Goal: Transaction & Acquisition: Purchase product/service

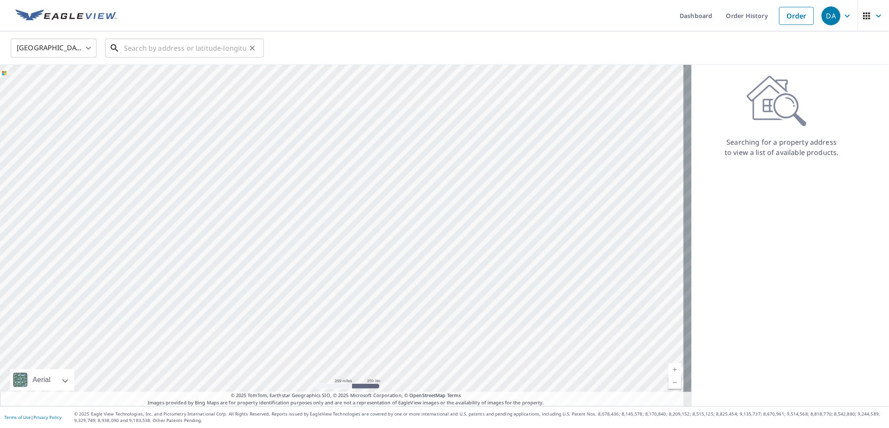
click at [129, 45] on input "text" at bounding box center [185, 48] width 122 height 24
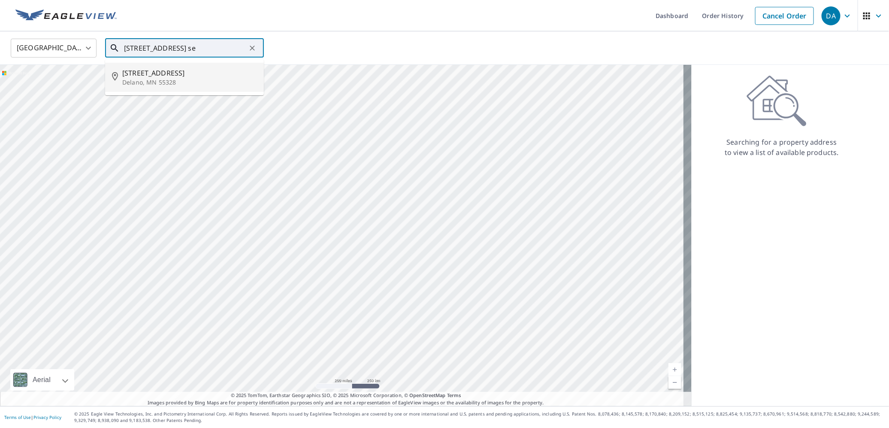
click at [161, 73] on span "[STREET_ADDRESS]" at bounding box center [189, 73] width 135 height 10
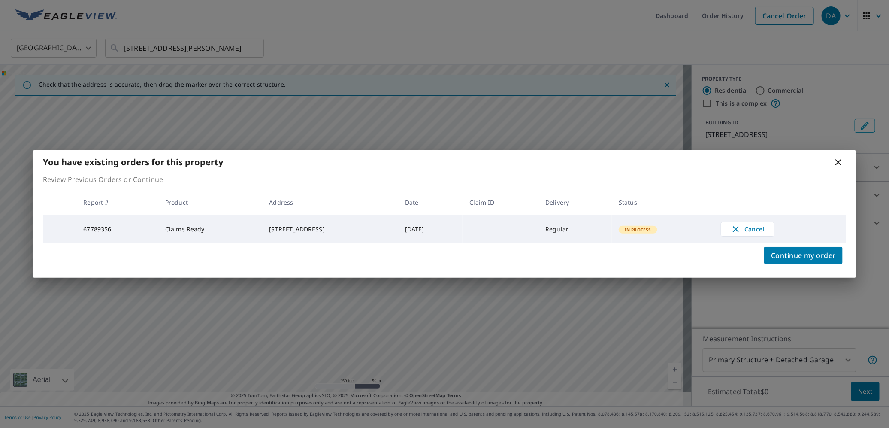
click at [841, 159] on icon at bounding box center [838, 162] width 6 height 6
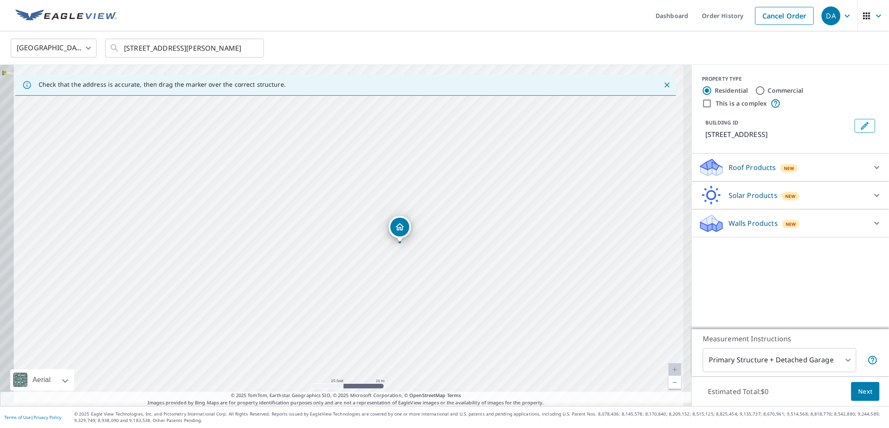
drag, startPoint x: 338, startPoint y: 248, endPoint x: 437, endPoint y: 235, distance: 99.4
click at [437, 235] on div "[STREET_ADDRESS][PERSON_NAME]" at bounding box center [345, 235] width 691 height 341
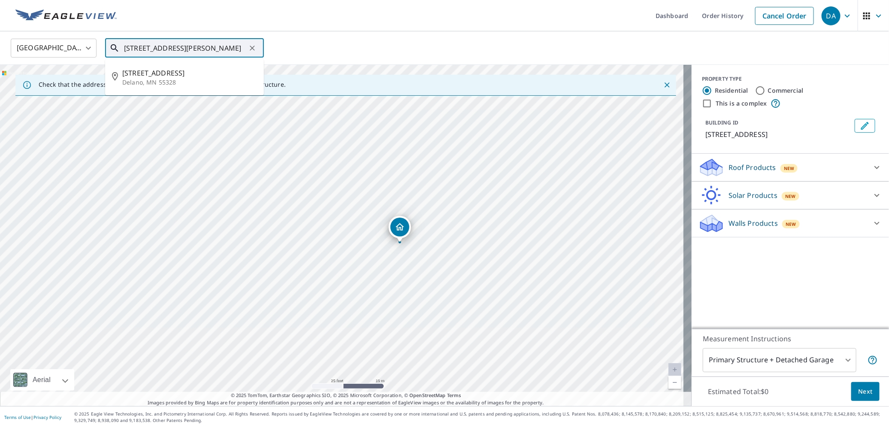
click at [141, 46] on input "[STREET_ADDRESS][PERSON_NAME]" at bounding box center [185, 48] width 122 height 24
drag, startPoint x: 141, startPoint y: 46, endPoint x: 292, endPoint y: 54, distance: 151.1
click at [292, 54] on div "[GEOGRAPHIC_DATA] [GEOGRAPHIC_DATA] ​ [STREET_ADDRESS][PERSON_NAME] ​ [STREET_A…" at bounding box center [441, 48] width 874 height 20
type input "4115"
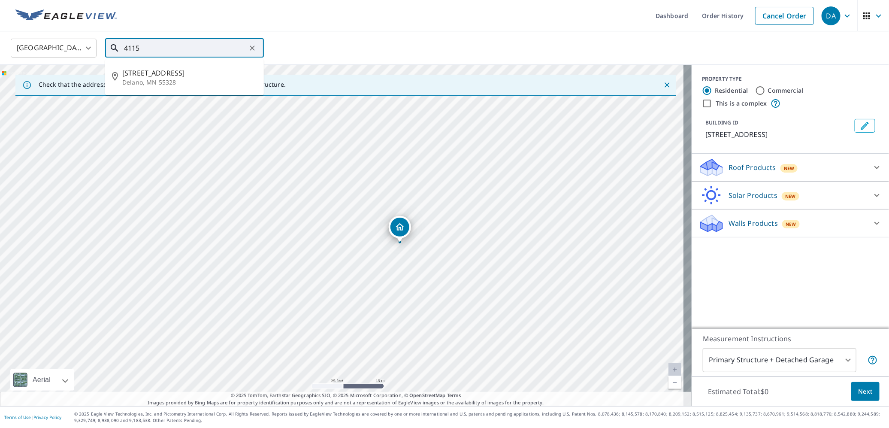
scroll to position [0, 0]
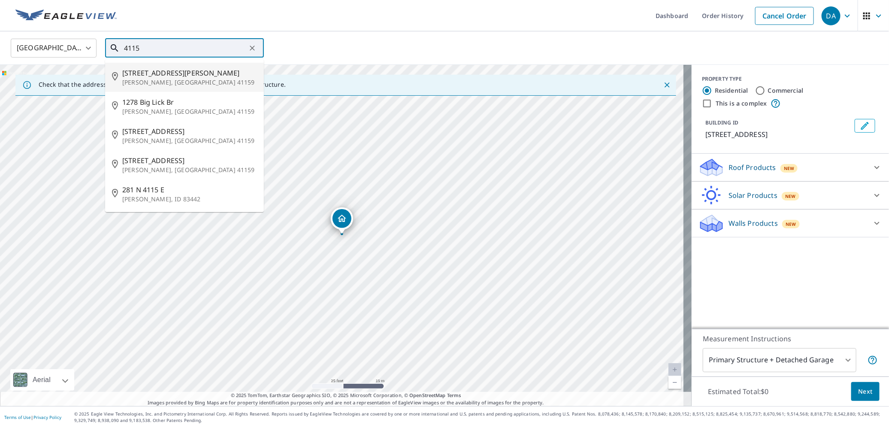
drag, startPoint x: 145, startPoint y: 45, endPoint x: 126, endPoint y: 46, distance: 19.3
click at [126, 46] on input "4115" at bounding box center [185, 48] width 122 height 24
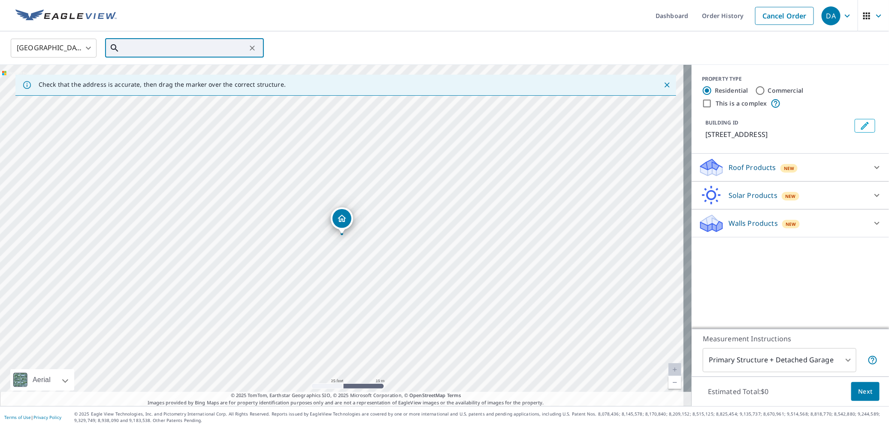
click at [138, 46] on input "text" at bounding box center [185, 48] width 122 height 24
click at [145, 71] on span "[STREET_ADDRESS]" at bounding box center [189, 73] width 135 height 10
type input "[STREET_ADDRESS]"
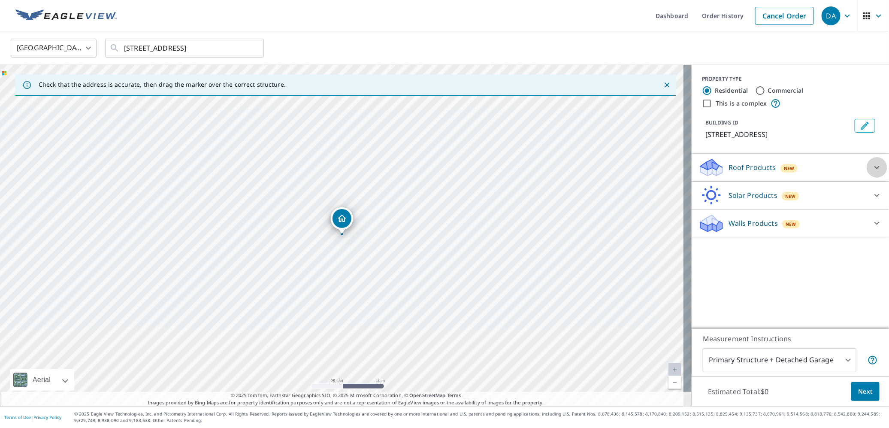
click at [877, 172] on div at bounding box center [876, 167] width 21 height 21
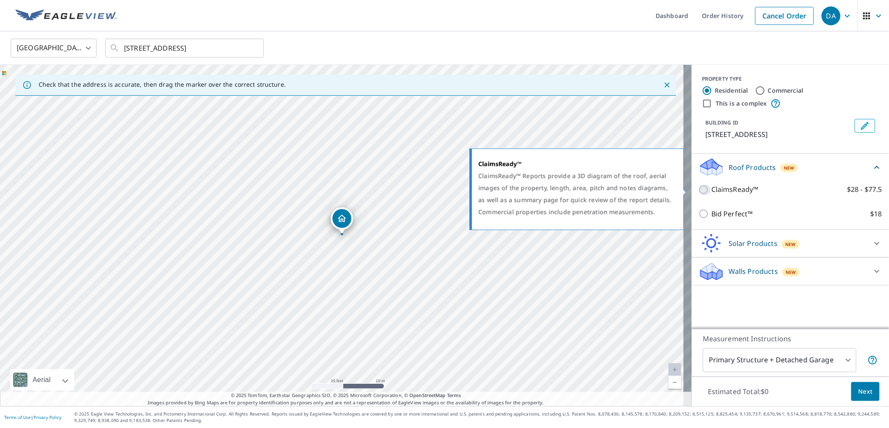
click at [698, 189] on input "ClaimsReady™ $28 - $77.5" at bounding box center [704, 189] width 13 height 10
checkbox input "true"
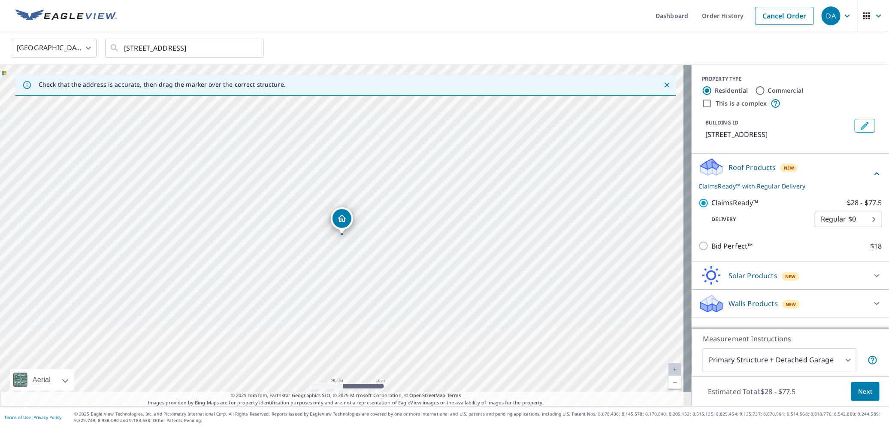
click at [849, 221] on body "DA DA Dashboard Order History Cancel Order DA United States [GEOGRAPHIC_DATA] ​…" at bounding box center [444, 214] width 889 height 428
click at [832, 252] on li "3 Hour $39.5" at bounding box center [839, 249] width 67 height 15
type input "7"
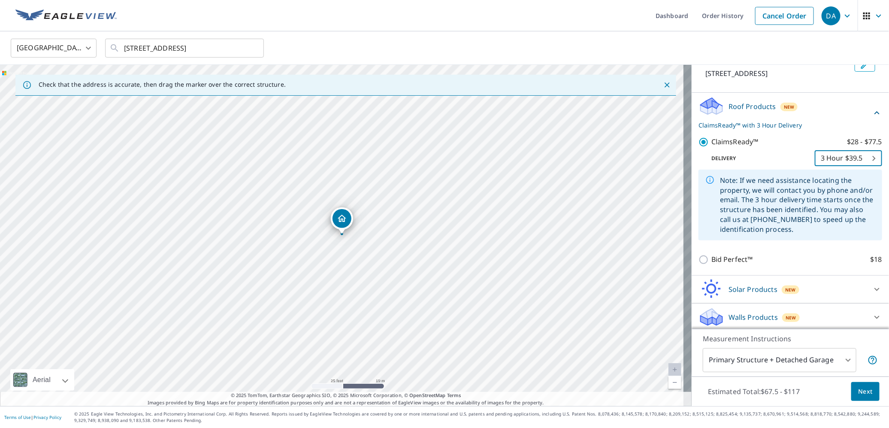
scroll to position [63, 0]
click at [815, 361] on body "DA DA Dashboard Order History Cancel Order DA United States [GEOGRAPHIC_DATA] ​…" at bounding box center [444, 214] width 889 height 428
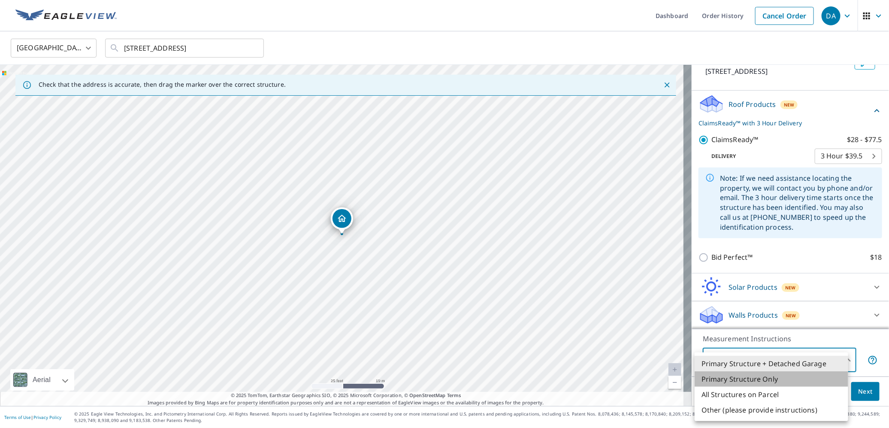
click at [752, 379] on li "Primary Structure Only" at bounding box center [771, 378] width 154 height 15
type input "2"
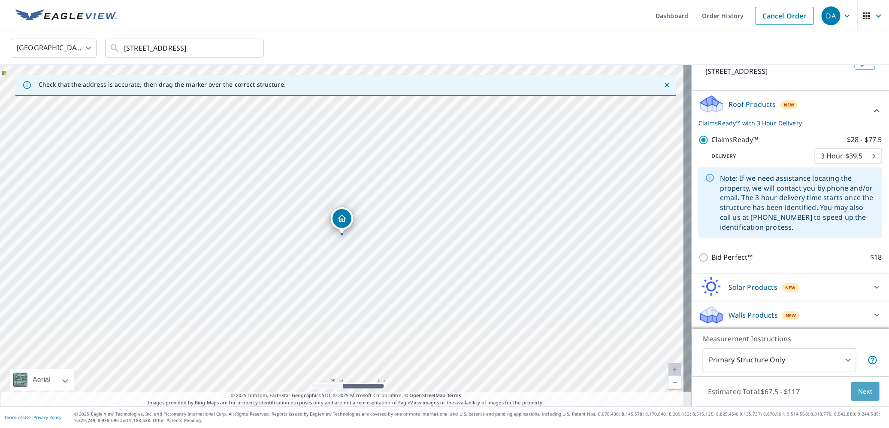
click at [858, 389] on span "Next" at bounding box center [865, 391] width 15 height 11
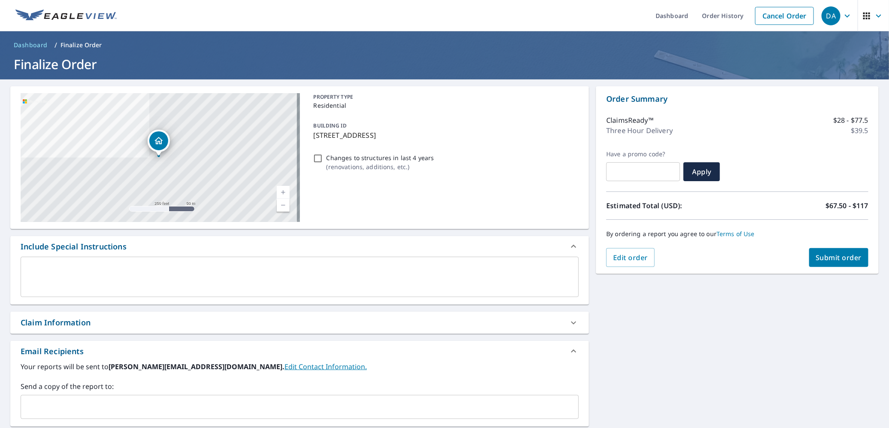
click at [826, 258] on span "Submit order" at bounding box center [839, 257] width 46 height 9
